Goal: Task Accomplishment & Management: Manage account settings

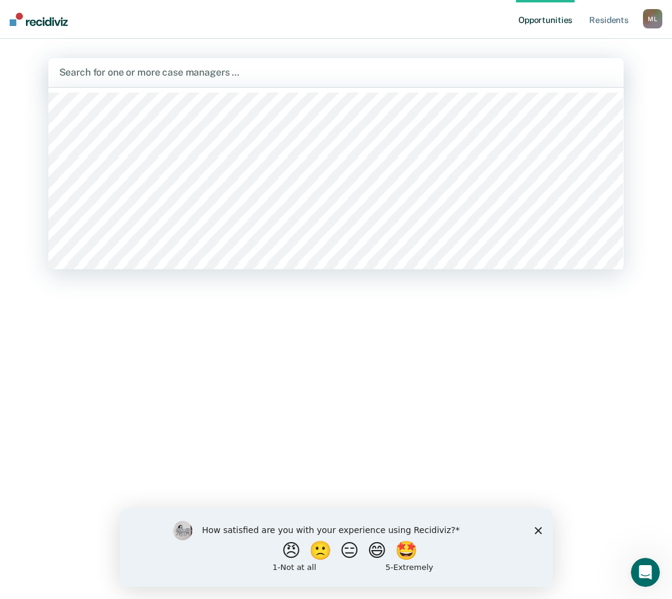
click at [159, 70] on div at bounding box center [336, 72] width 554 height 14
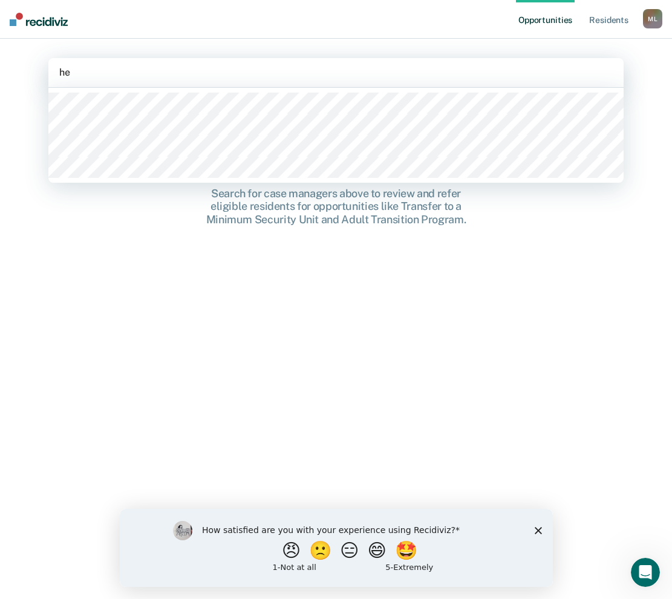
type input "hew"
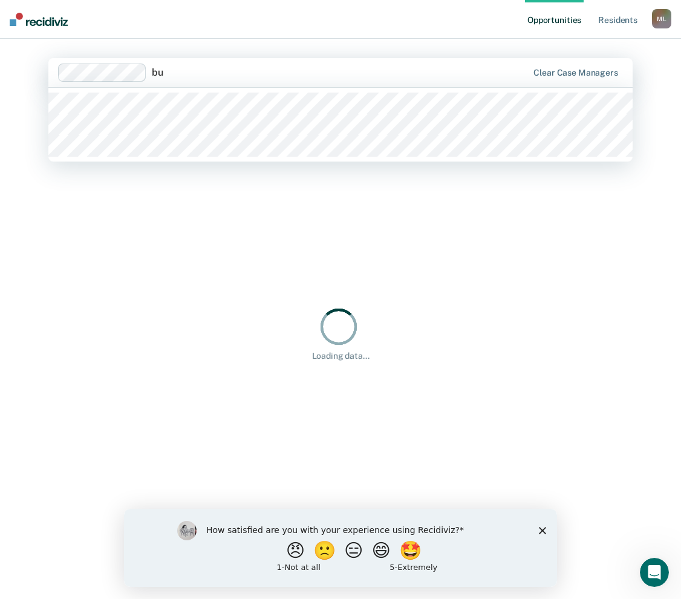
type input "bud"
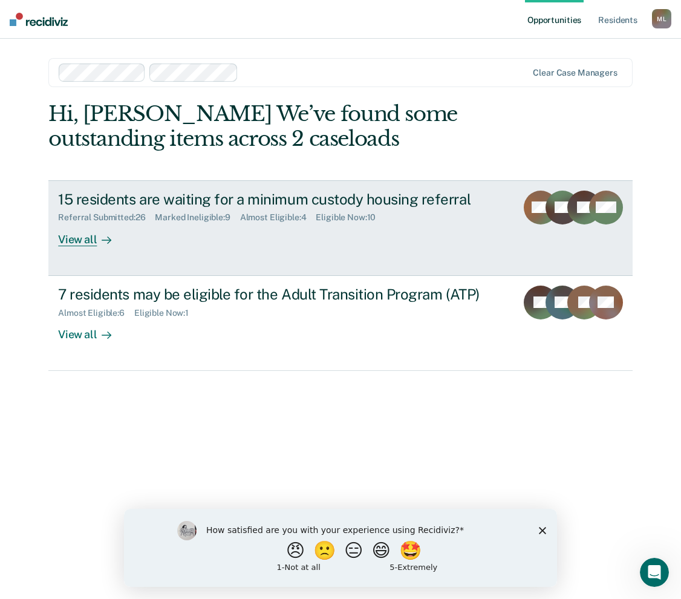
click at [295, 204] on div "15 residents are waiting for a minimum custody housing referral" at bounding box center [270, 199] width 424 height 18
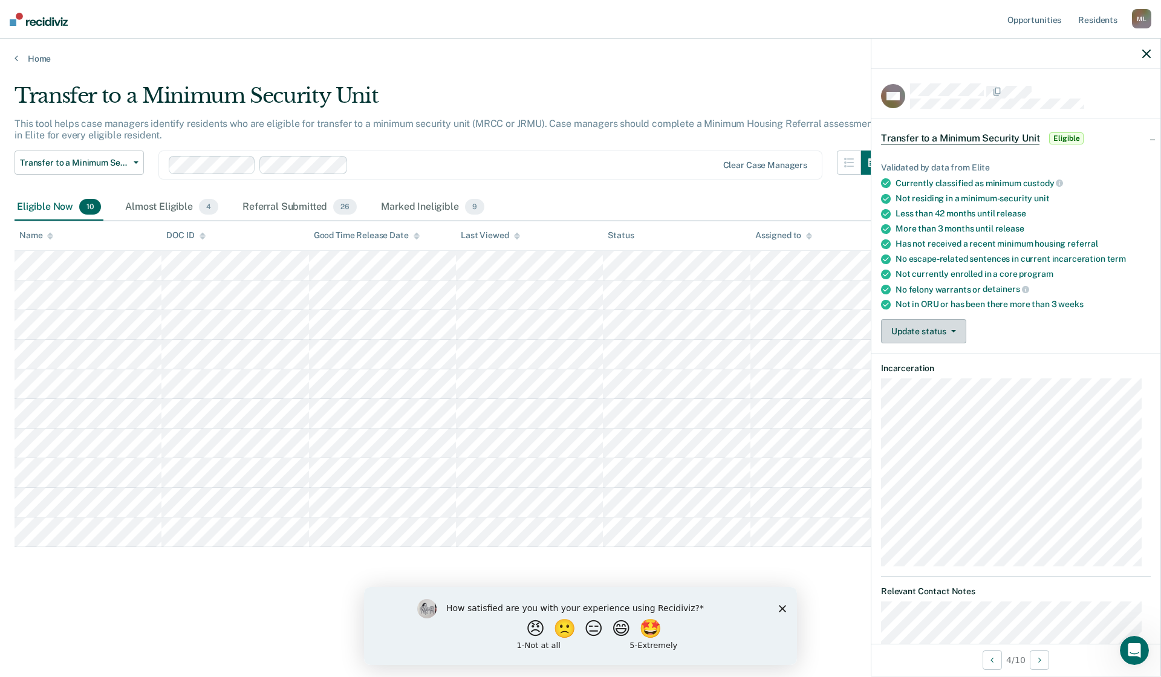
click at [680, 331] on button "Update status" at bounding box center [923, 331] width 85 height 24
click at [680, 359] on button "[PERSON_NAME] Submitted" at bounding box center [946, 360] width 131 height 19
click at [680, 334] on button "Update status" at bounding box center [923, 331] width 85 height 24
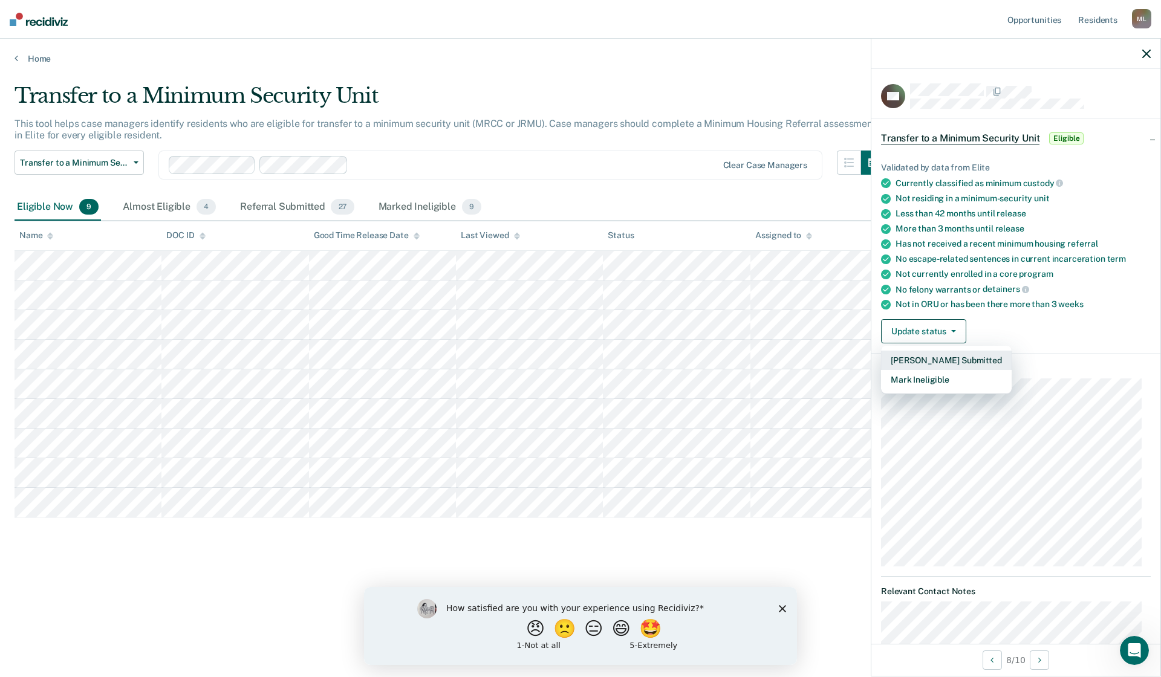
click at [680, 360] on button "[PERSON_NAME] Submitted" at bounding box center [946, 360] width 131 height 19
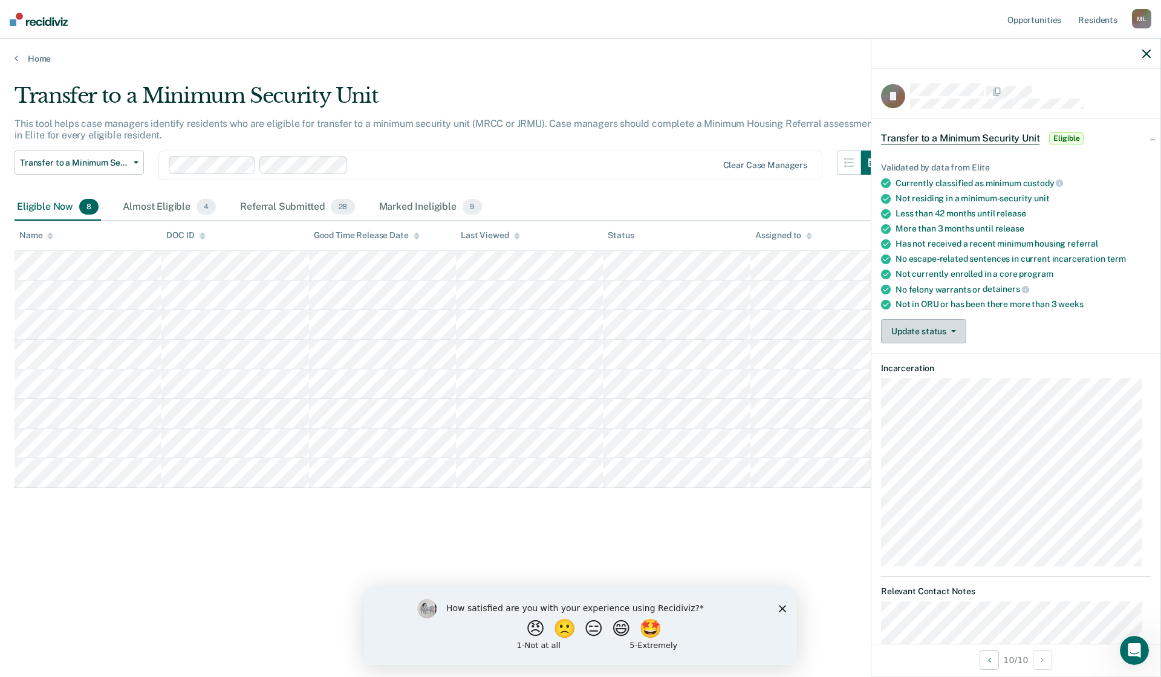
click at [680, 336] on button "Update status" at bounding box center [923, 331] width 85 height 24
click at [680, 360] on button "[PERSON_NAME] Submitted" at bounding box center [946, 360] width 131 height 19
click at [680, 328] on button "Update status" at bounding box center [923, 331] width 85 height 24
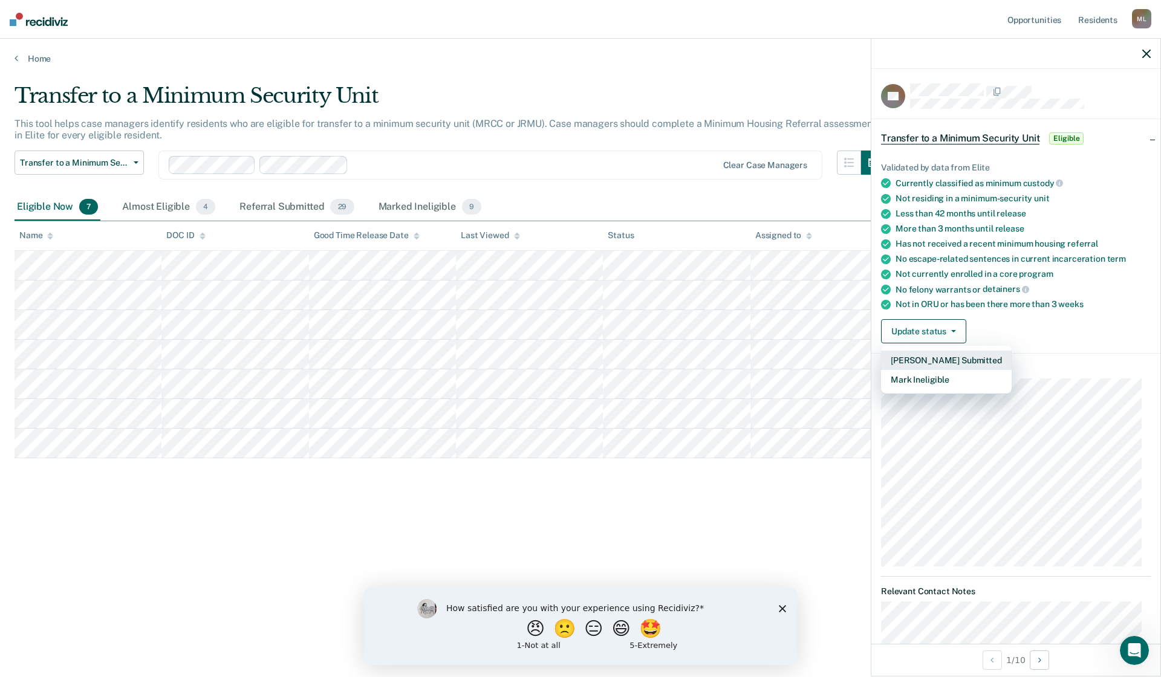
click at [680, 358] on button "[PERSON_NAME] Submitted" at bounding box center [946, 360] width 131 height 19
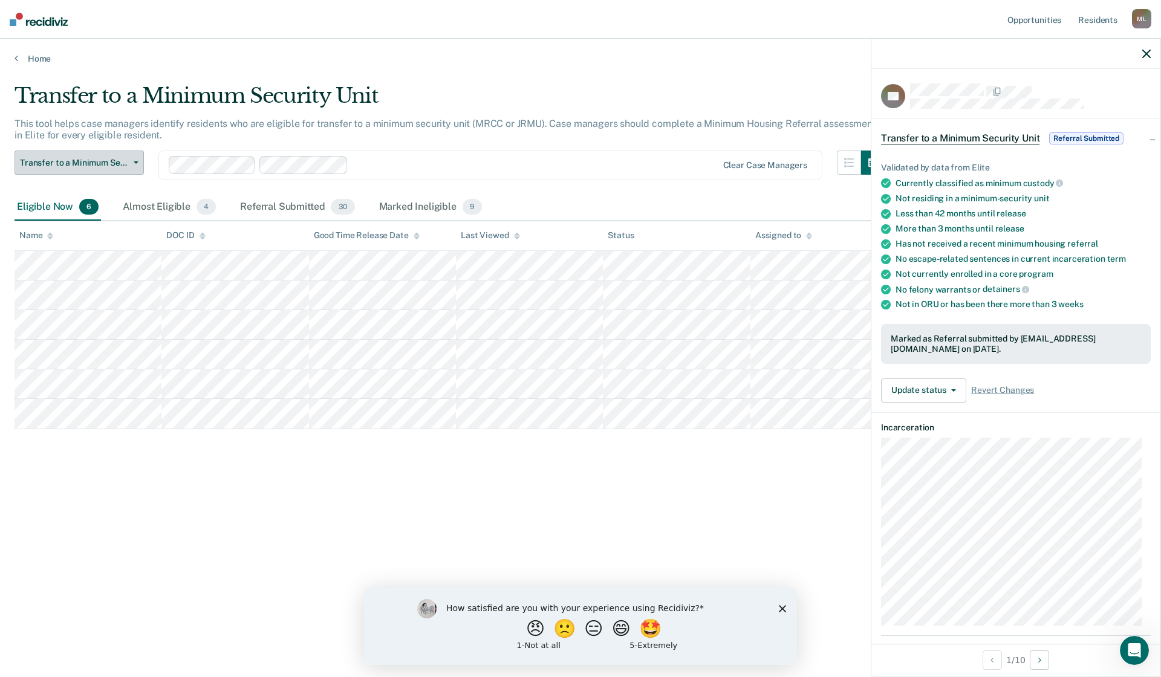
click at [134, 164] on button "Transfer to a Minimum Security Unit" at bounding box center [79, 163] width 129 height 24
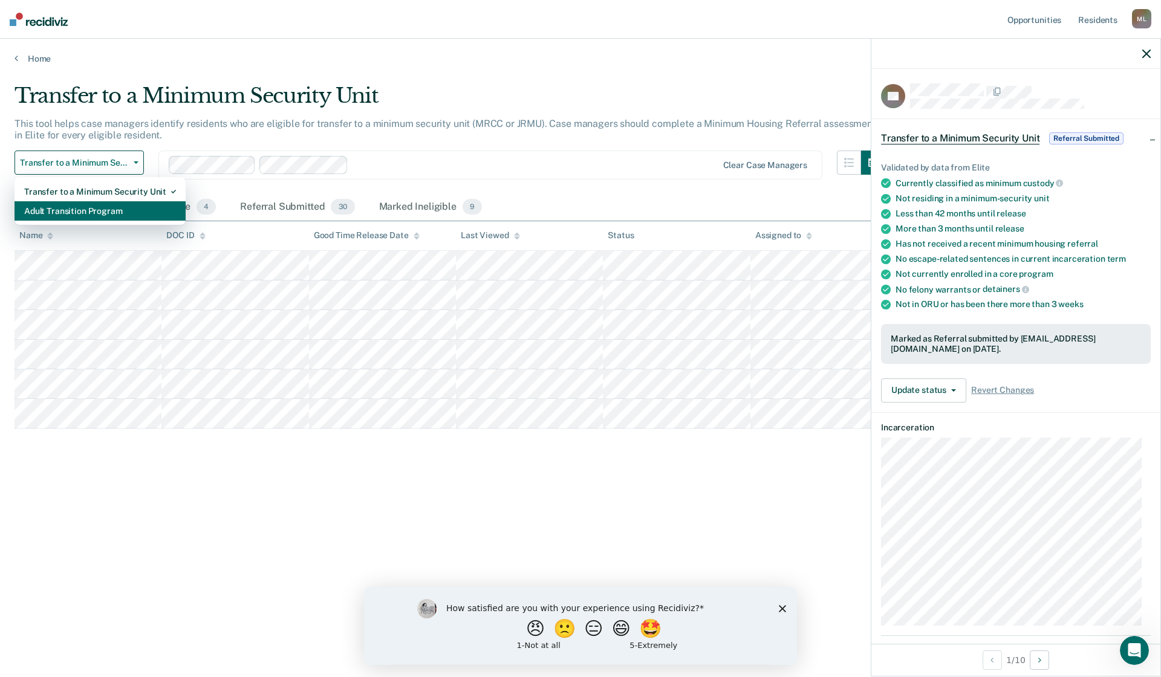
click at [107, 207] on div "Adult Transition Program" at bounding box center [100, 210] width 152 height 19
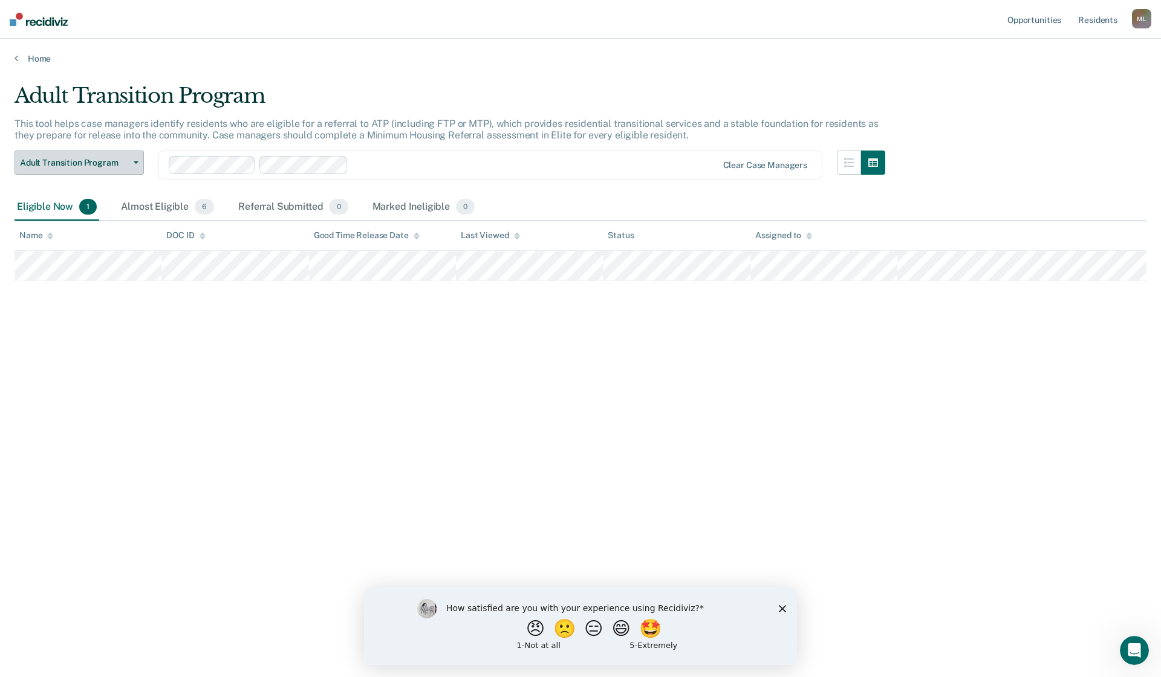
click at [131, 161] on button "Adult Transition Program" at bounding box center [79, 163] width 129 height 24
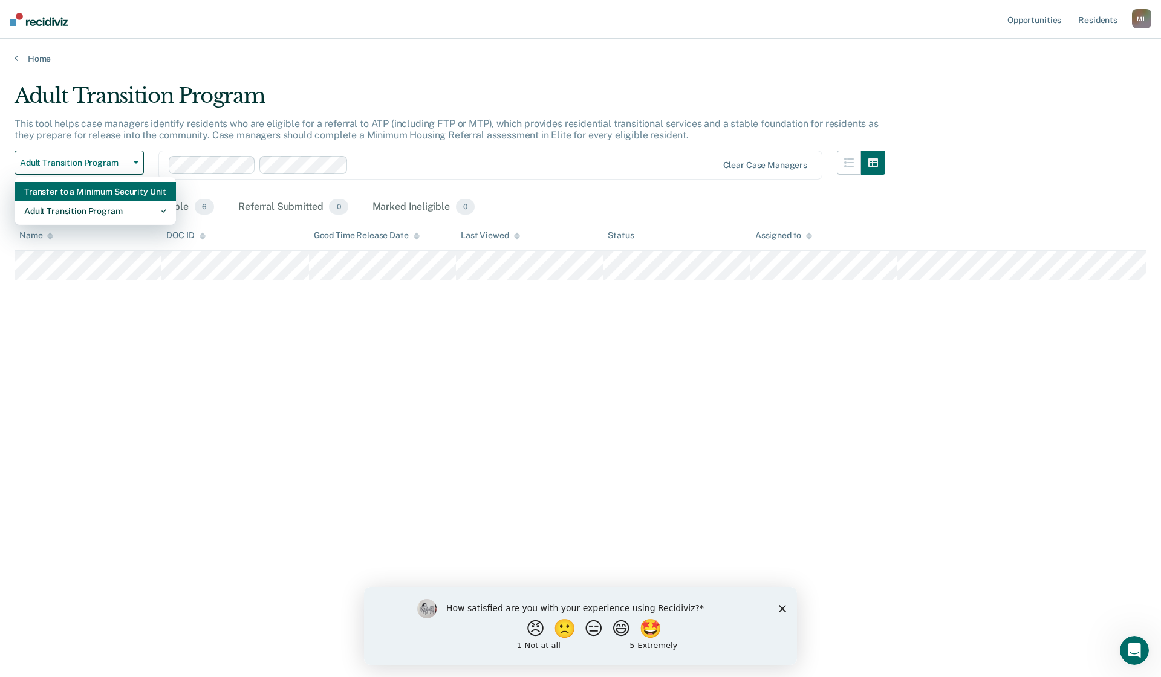
click at [108, 188] on div "Transfer to a Minimum Security Unit" at bounding box center [95, 191] width 142 height 19
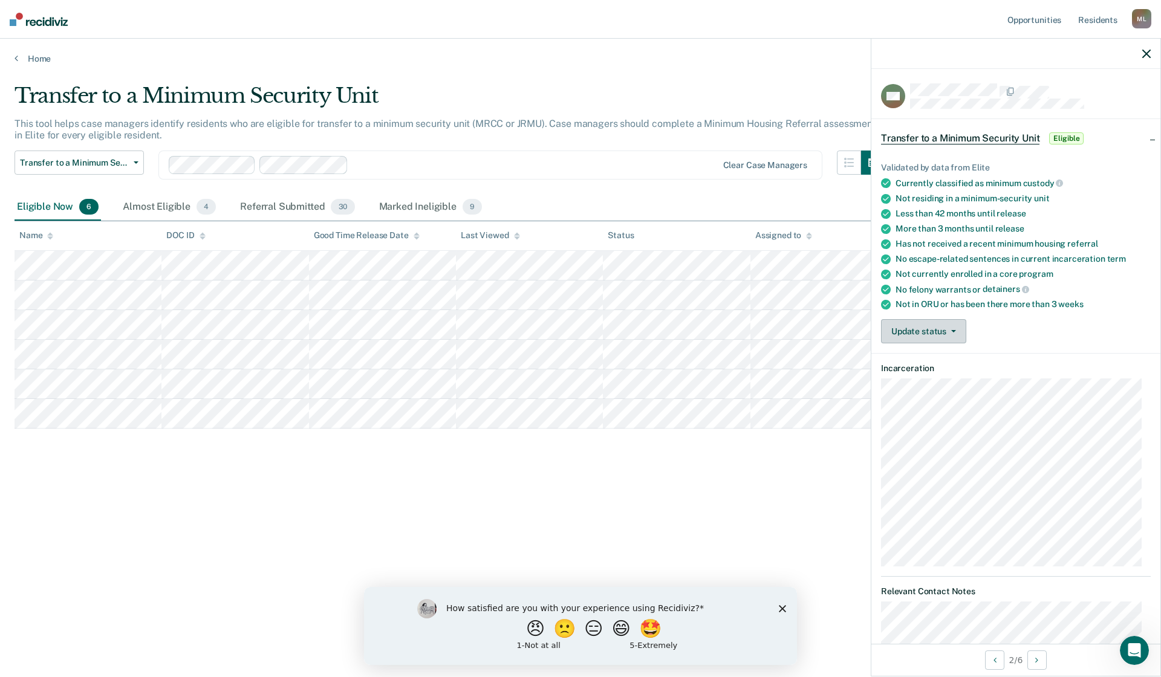
click at [680, 325] on button "Update status" at bounding box center [923, 331] width 85 height 24
click at [680, 357] on button "[PERSON_NAME] Submitted" at bounding box center [946, 360] width 131 height 19
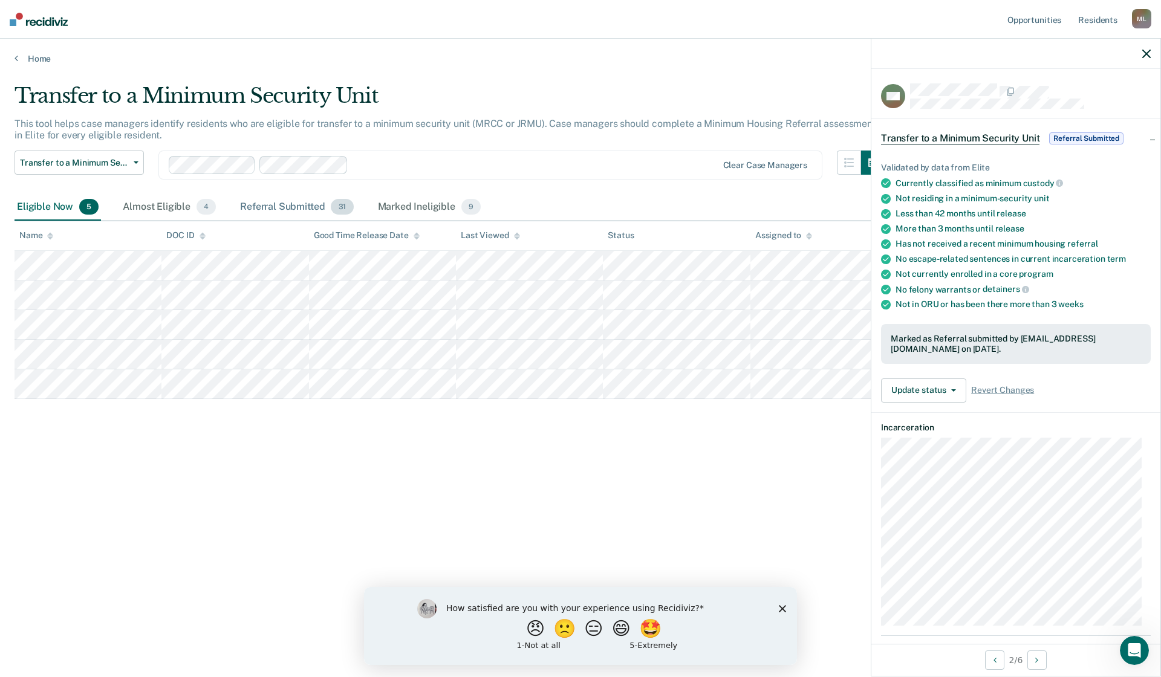
click at [288, 206] on div "Referral Submitted 31" at bounding box center [297, 207] width 118 height 27
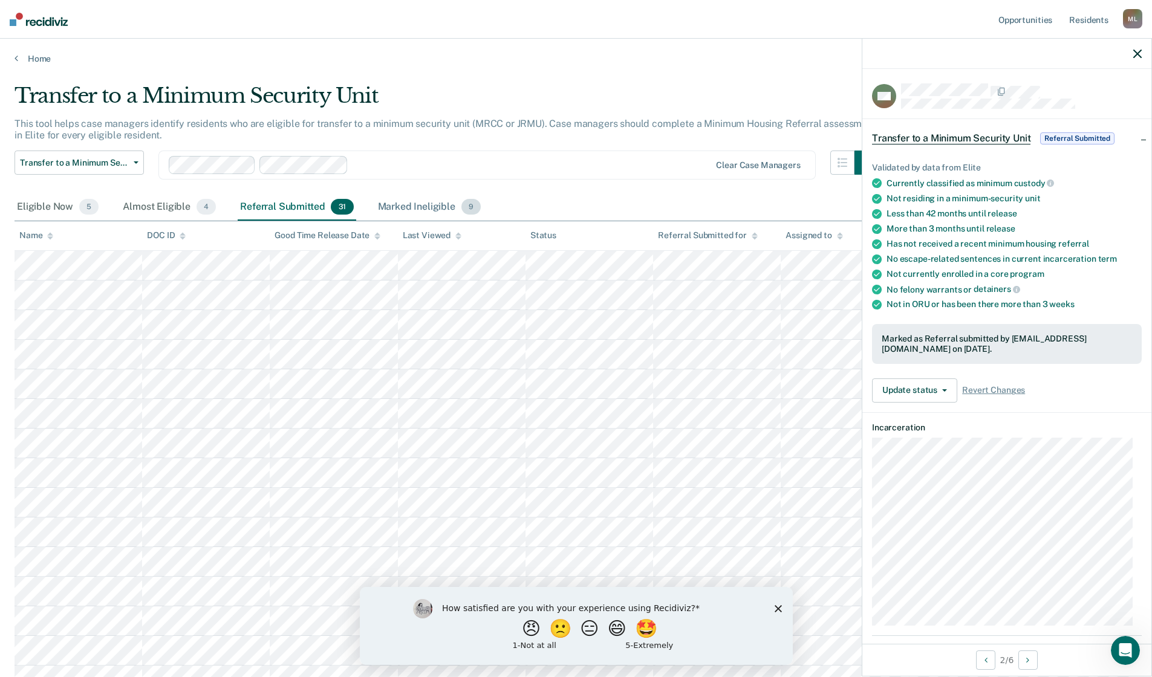
click at [434, 206] on div "Marked Ineligible 9" at bounding box center [429, 207] width 108 height 27
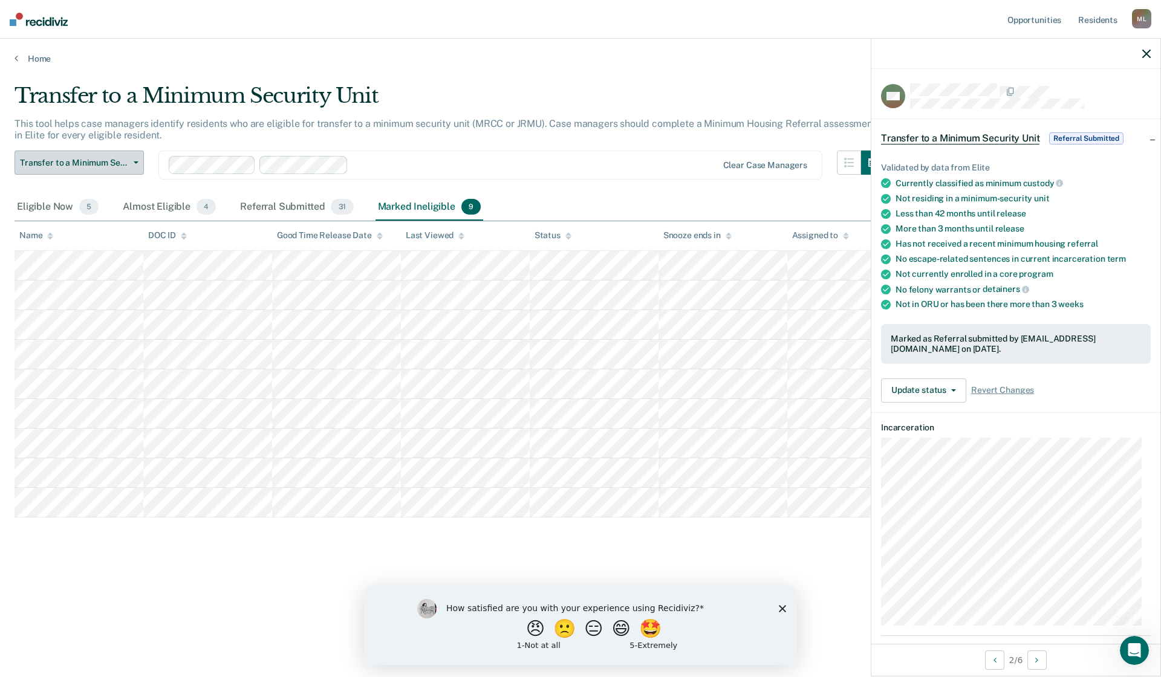
click at [128, 163] on span "Transfer to a Minimum Security Unit" at bounding box center [74, 163] width 109 height 10
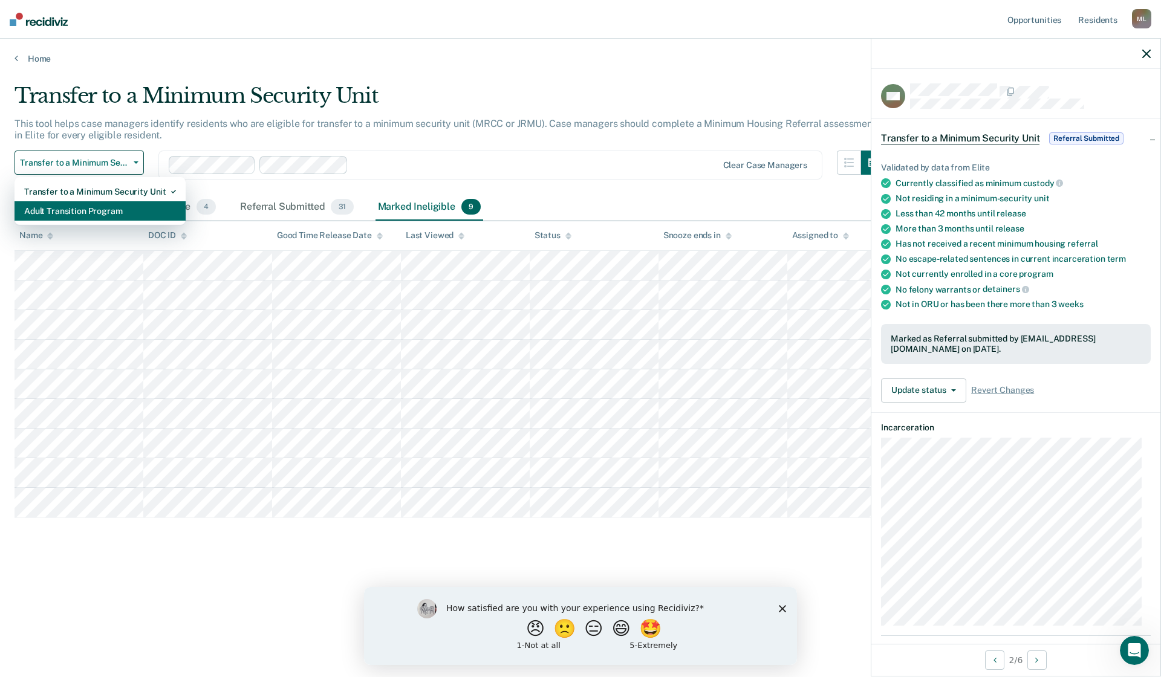
click at [95, 211] on div "Adult Transition Program" at bounding box center [100, 210] width 152 height 19
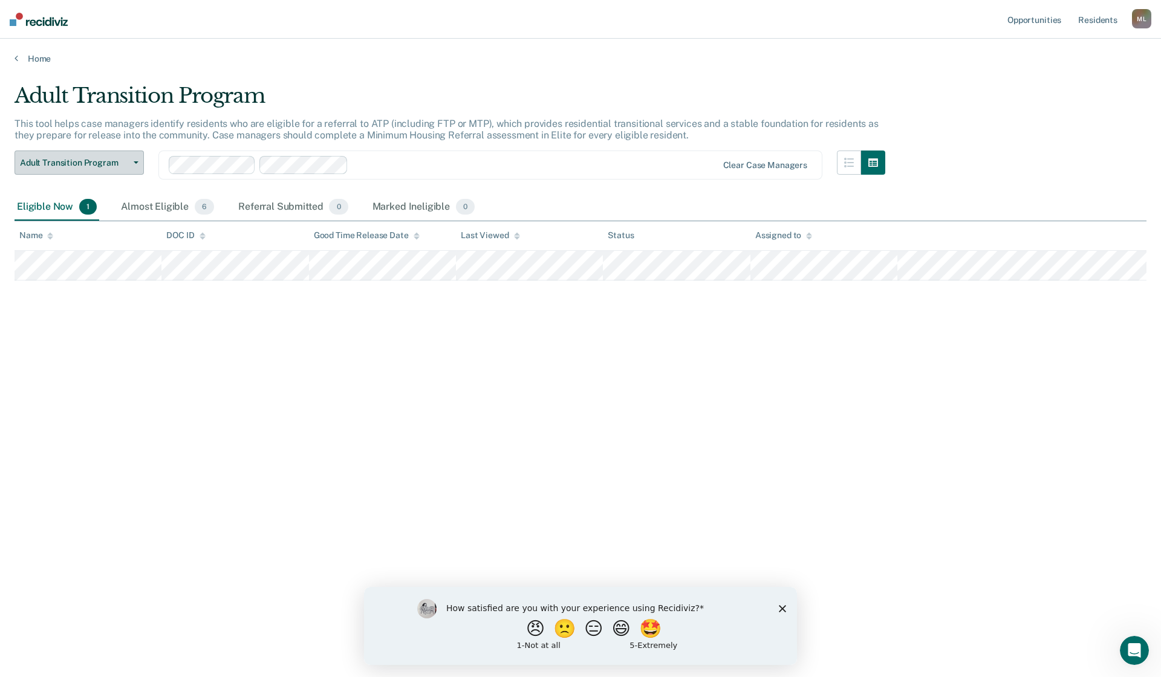
click at [113, 165] on span "Adult Transition Program" at bounding box center [74, 163] width 109 height 10
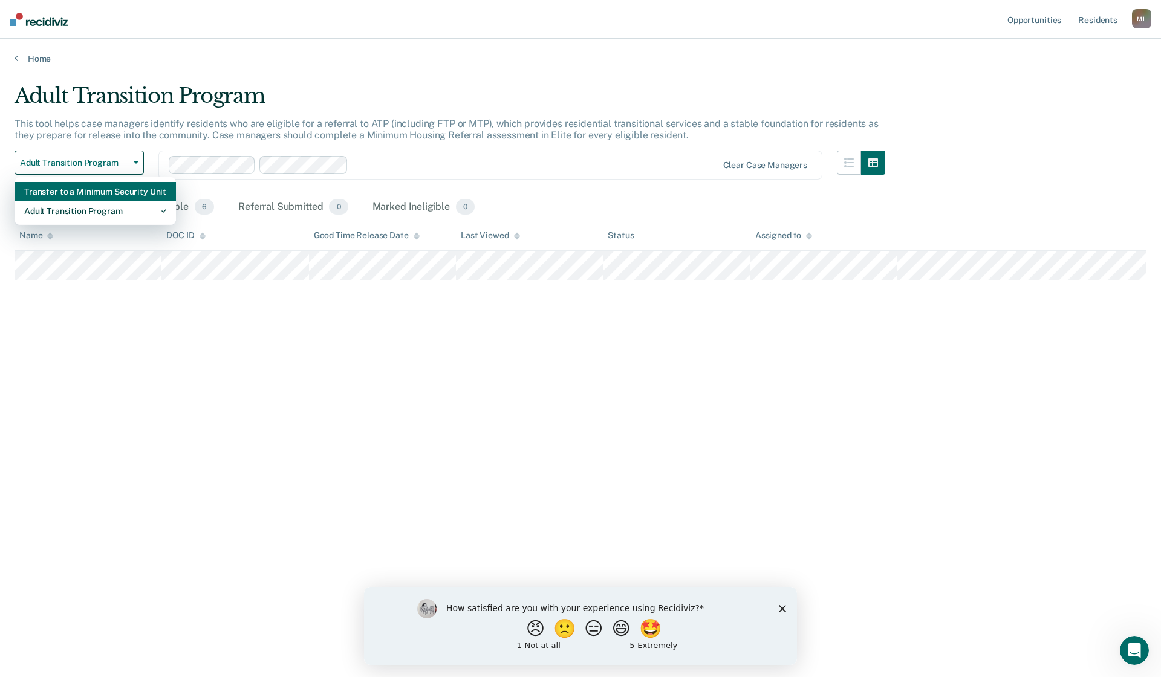
click at [131, 187] on div "Transfer to a Minimum Security Unit" at bounding box center [95, 191] width 142 height 19
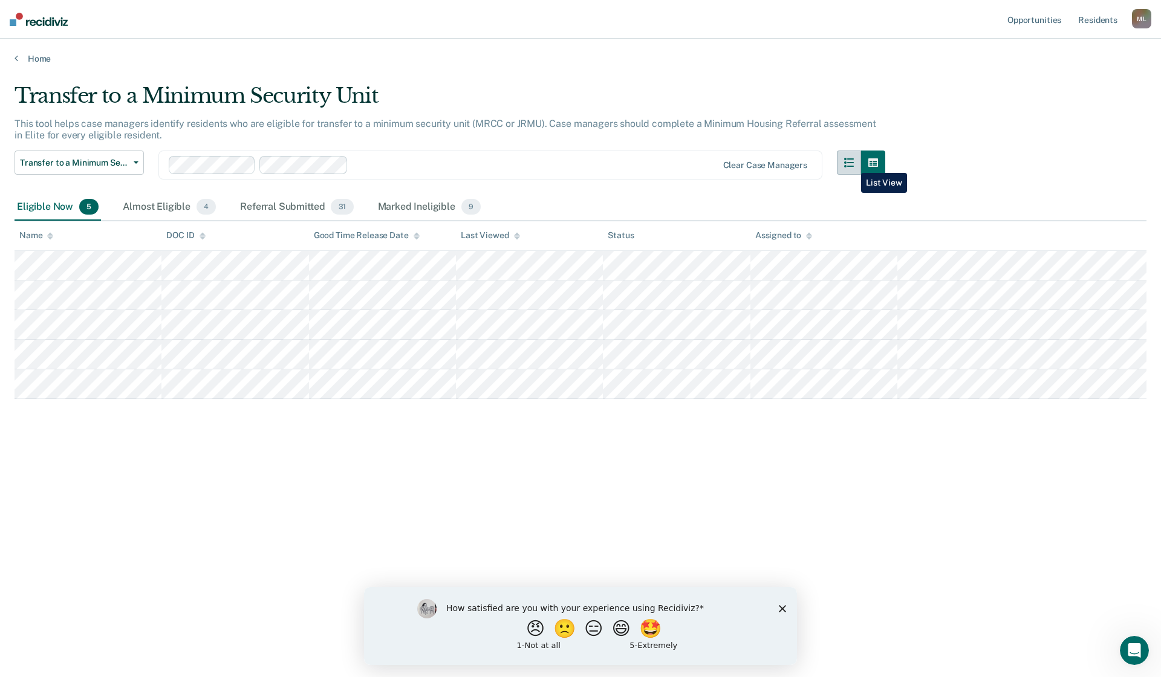
click at [680, 164] on icon "button" at bounding box center [849, 163] width 10 height 10
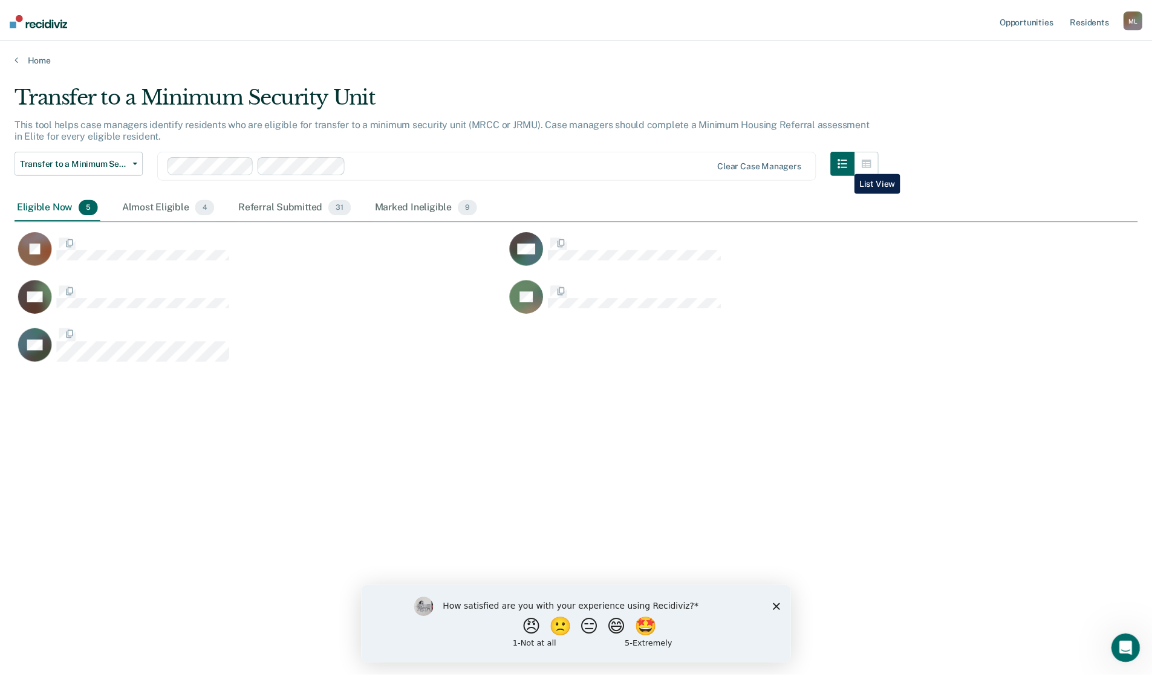
scroll to position [494, 1123]
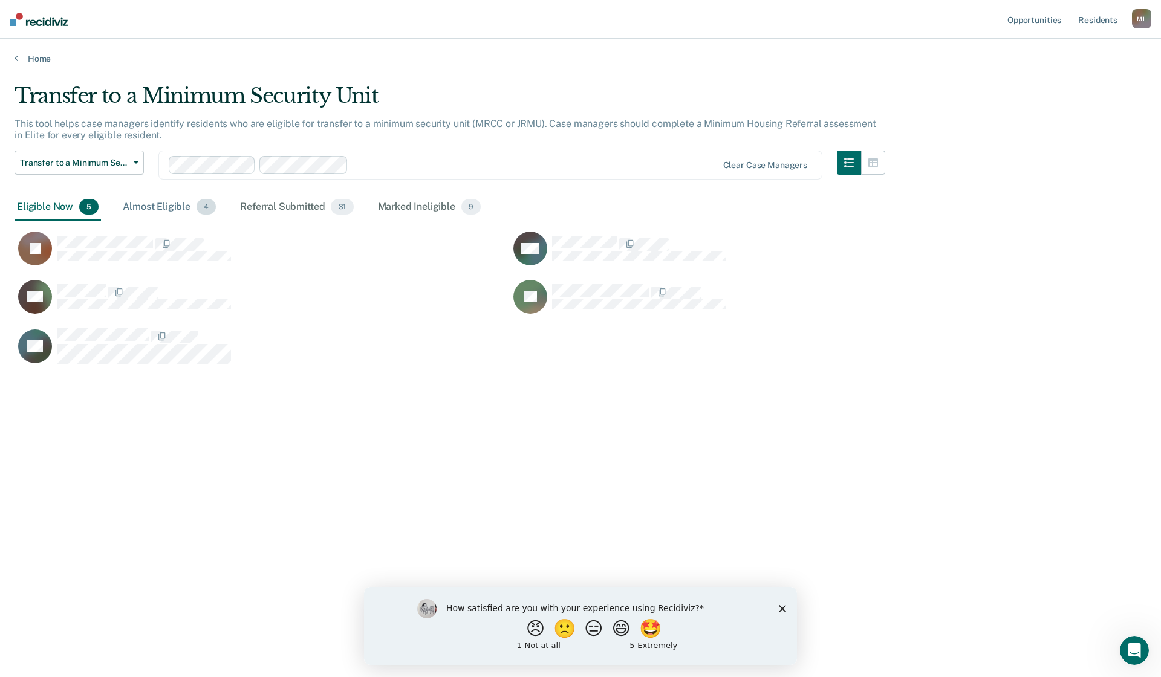
click at [148, 203] on div "Almost Eligible 4" at bounding box center [169, 207] width 98 height 27
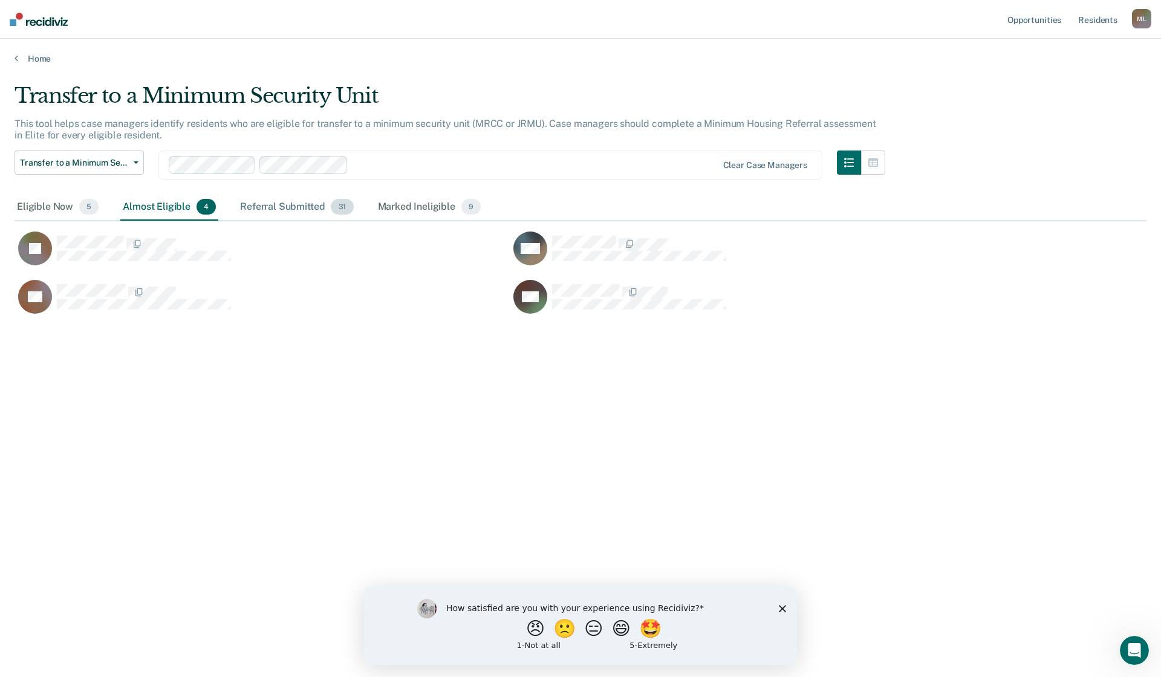
click at [279, 206] on div "Referral Submitted 31" at bounding box center [297, 207] width 118 height 27
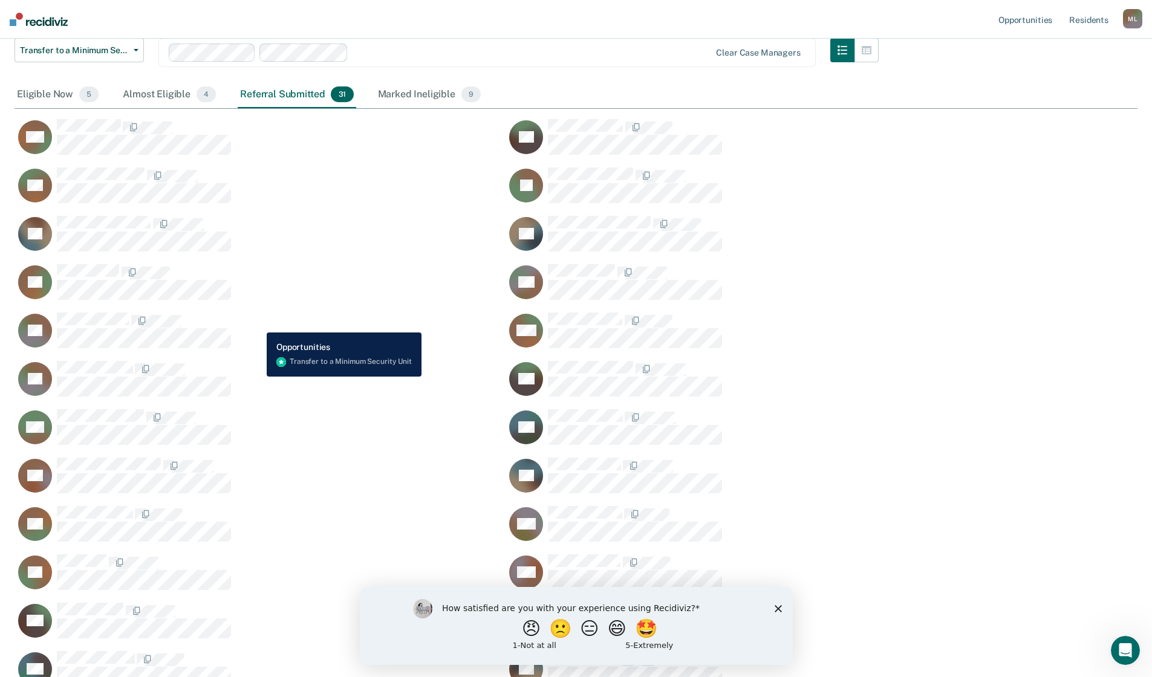
scroll to position [52, 0]
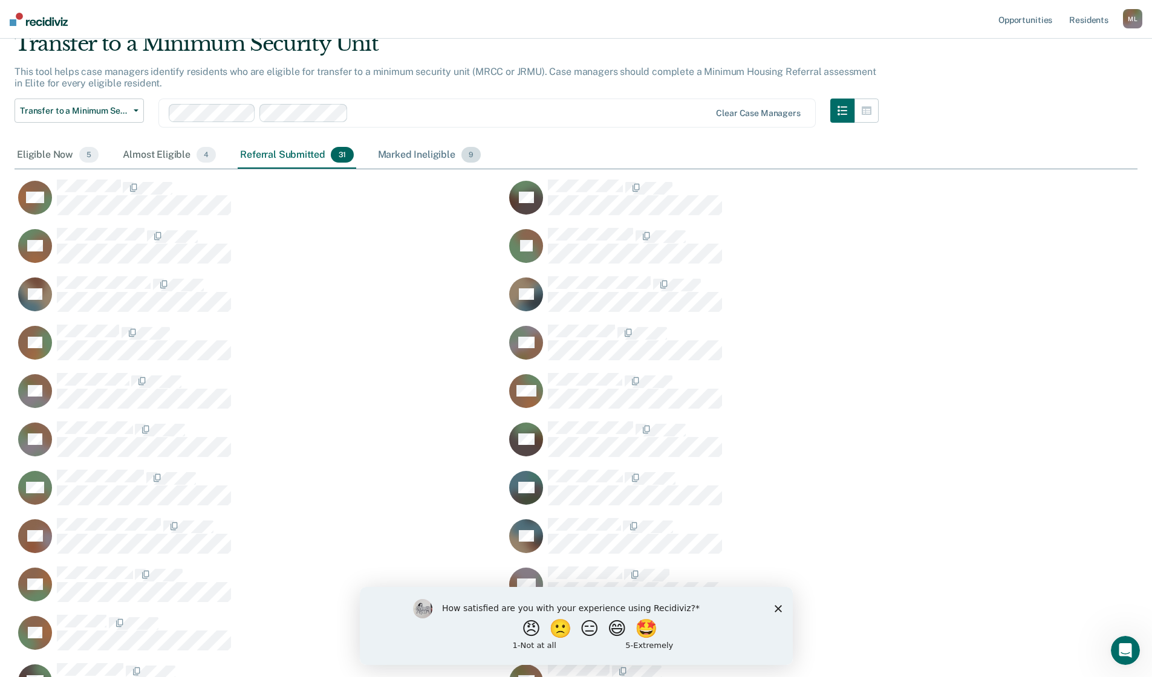
click at [421, 158] on div "Marked Ineligible 9" at bounding box center [429, 155] width 108 height 27
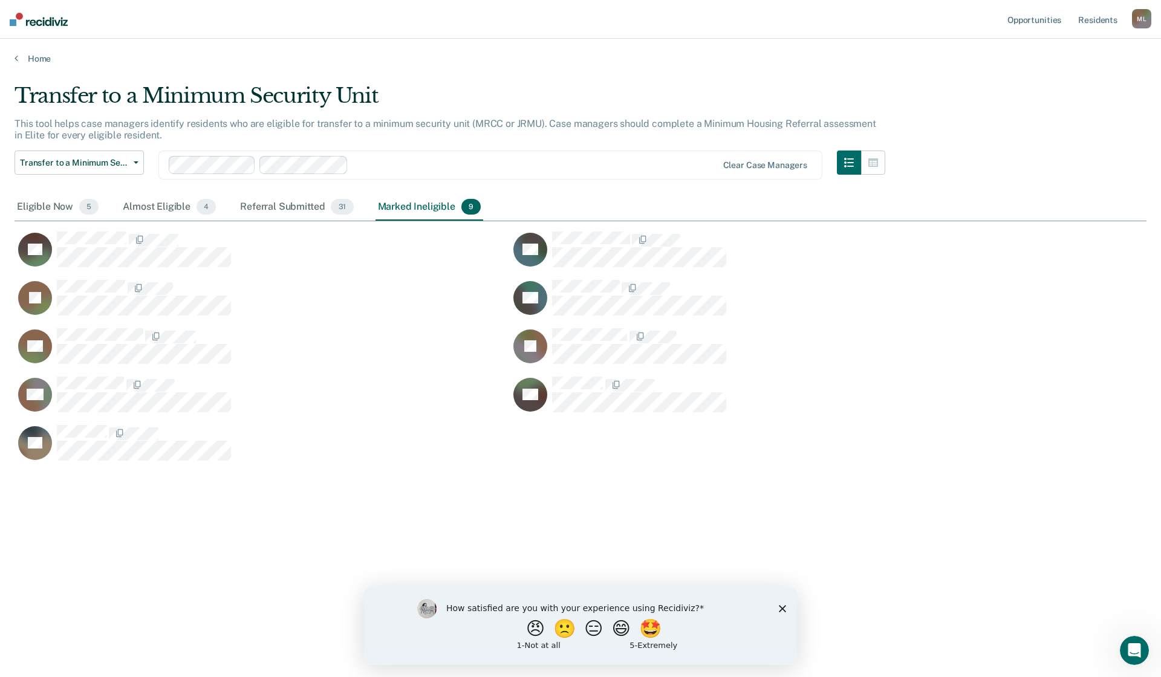
scroll to position [10, 10]
